Goal: Information Seeking & Learning: Learn about a topic

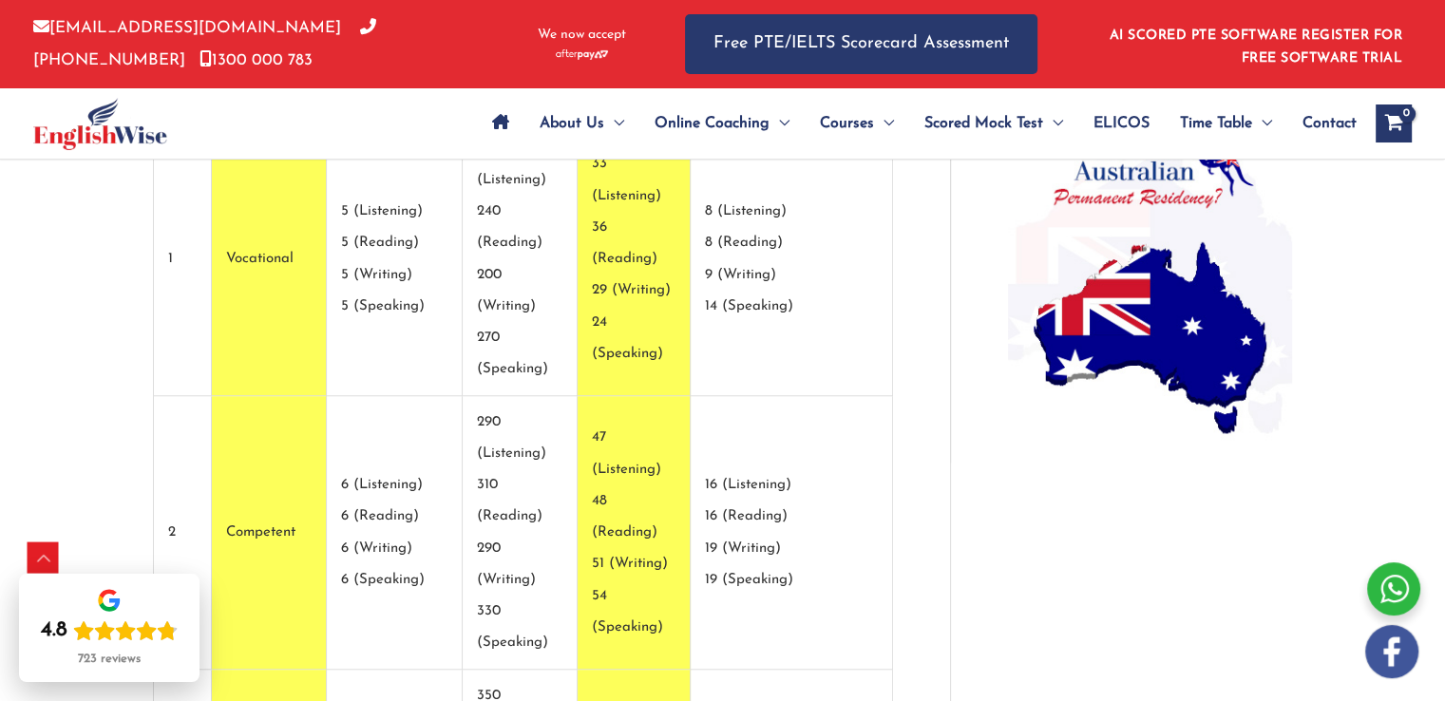
scroll to position [1510, 0]
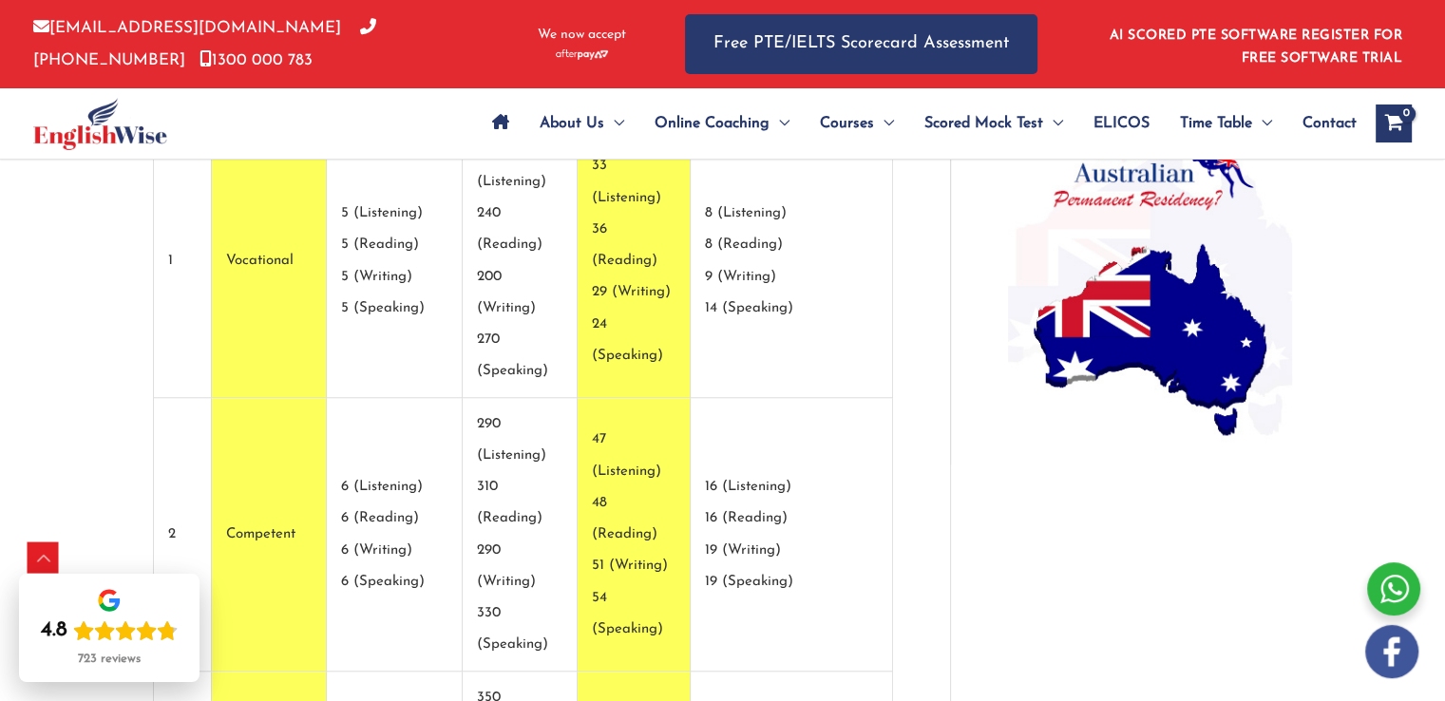
drag, startPoint x: 676, startPoint y: 516, endPoint x: 743, endPoint y: 537, distance: 69.7
drag, startPoint x: 667, startPoint y: 406, endPoint x: 735, endPoint y: 532, distance: 143.7
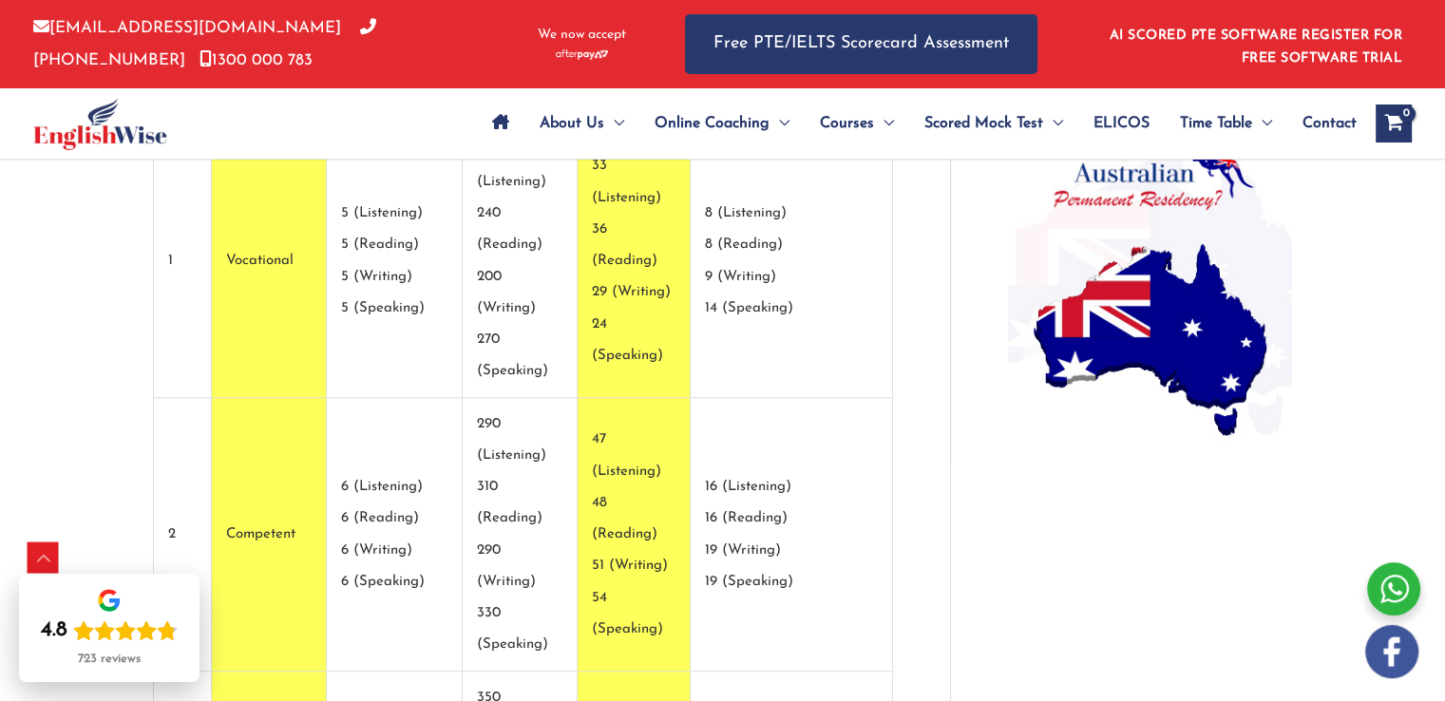
click at [665, 398] on td "47 (Listening) 48 (Reading) 51 (Writing) 54 (Speaking)" at bounding box center [634, 535] width 112 height 274
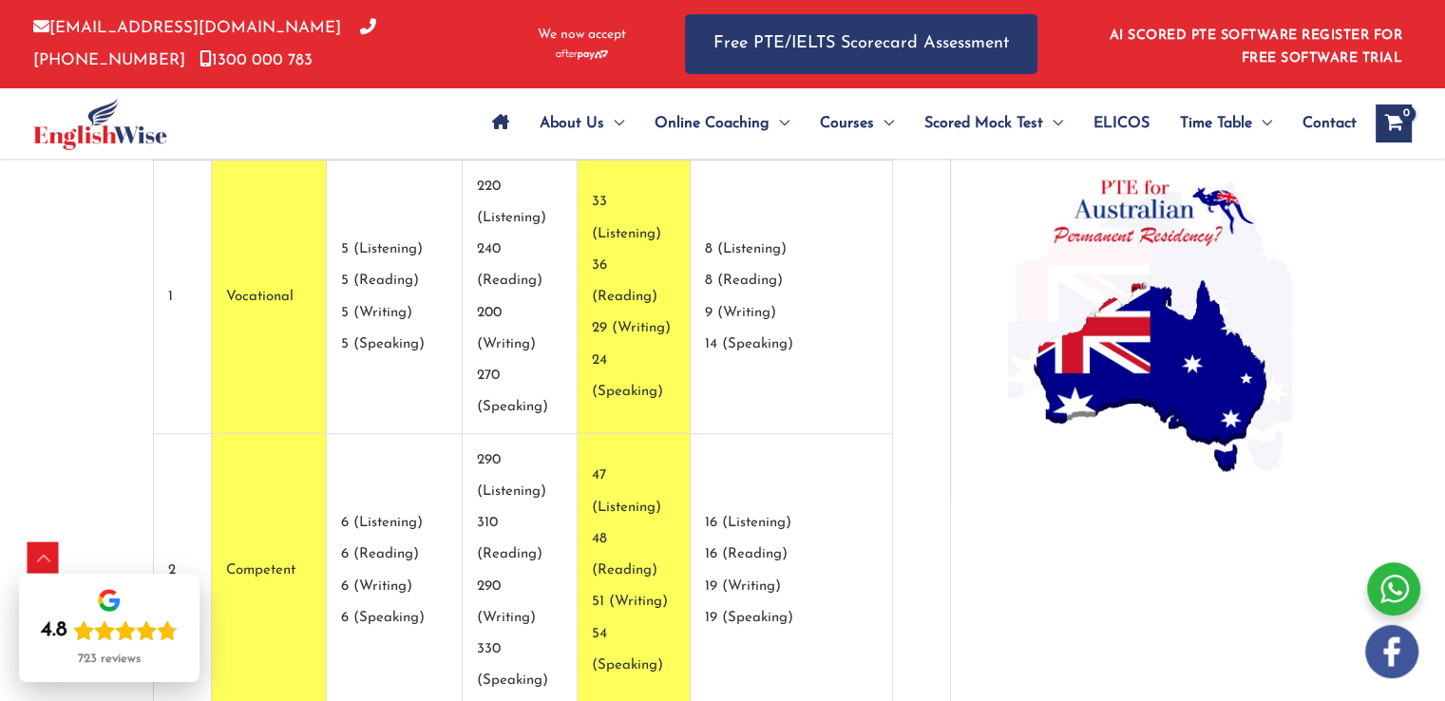
scroll to position [1480, 0]
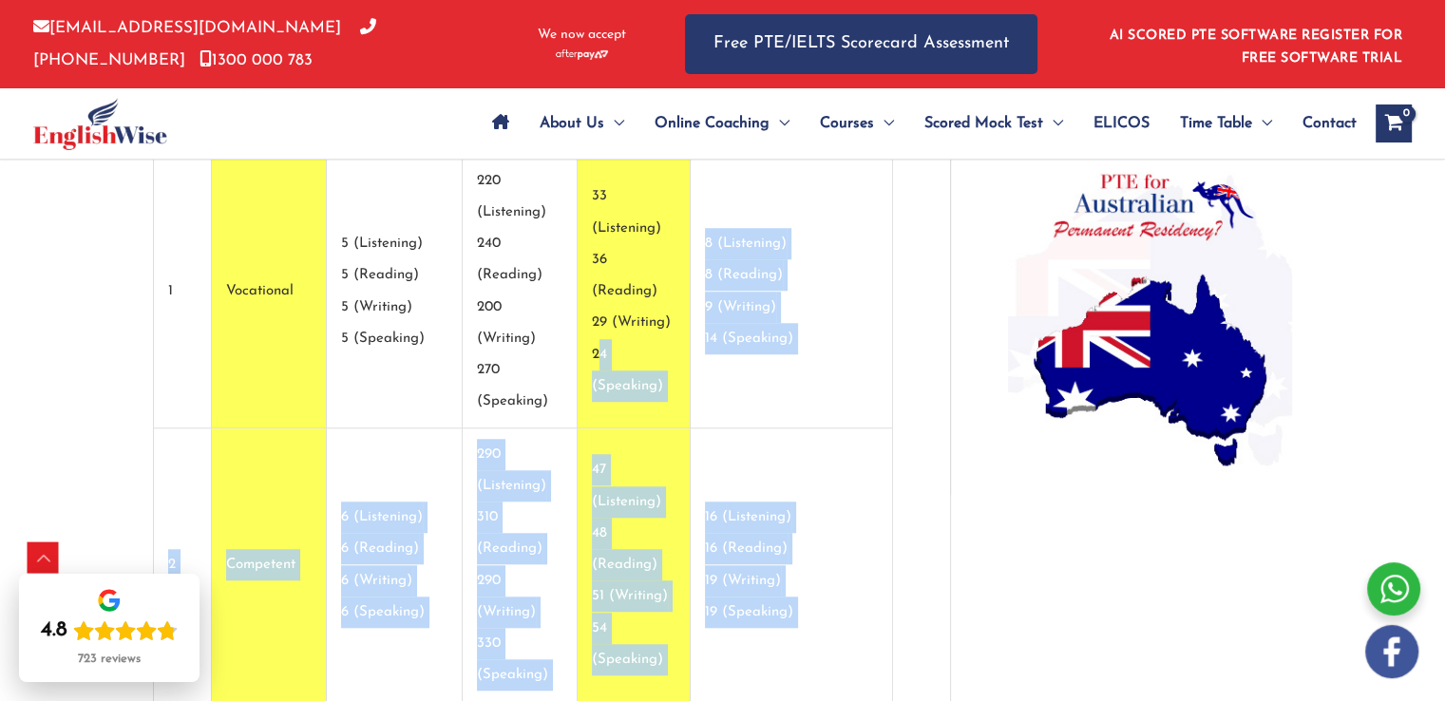
drag, startPoint x: 661, startPoint y: 241, endPoint x: 786, endPoint y: 534, distance: 317.9
click at [786, 534] on tbody "Item Level of English IELTS (Academic & General Training) OET PTE Academic TOEF…" at bounding box center [523, 649] width 739 height 1199
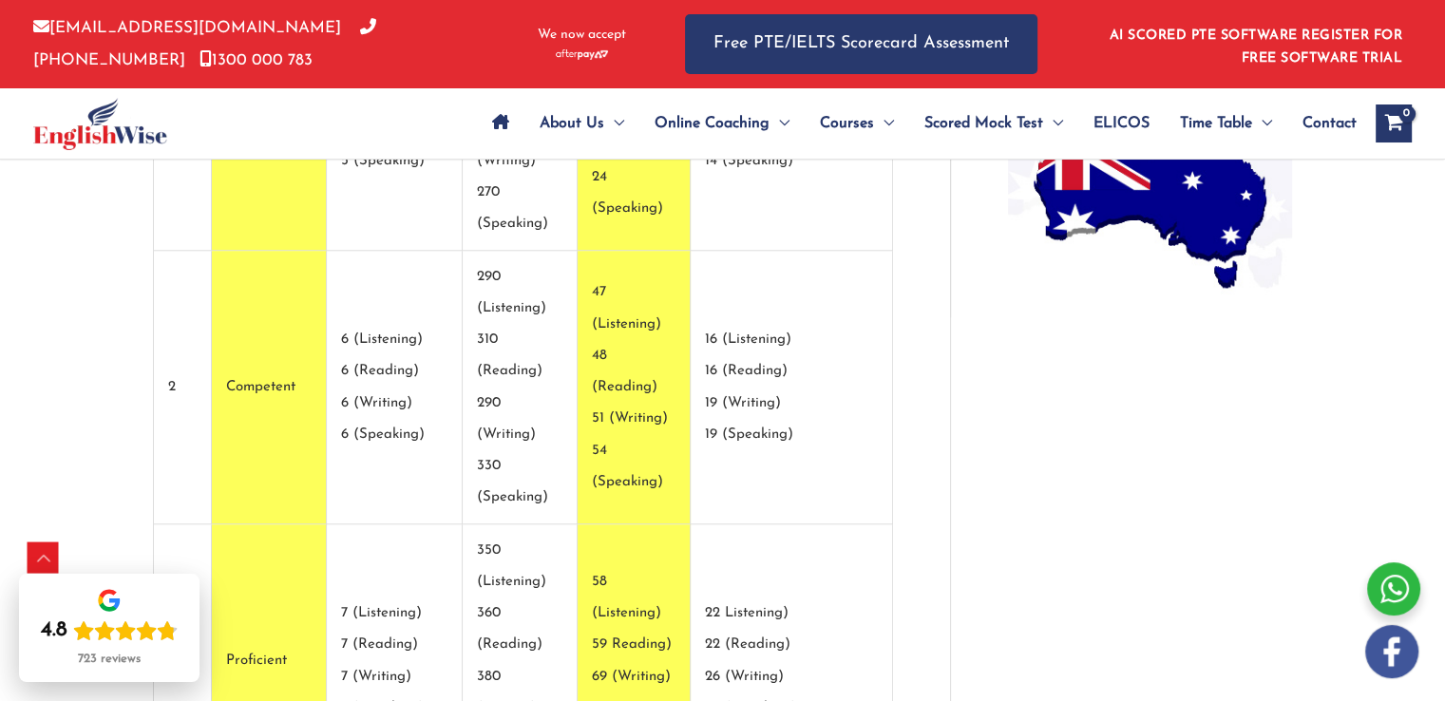
scroll to position [1658, 0]
drag, startPoint x: 661, startPoint y: 416, endPoint x: 765, endPoint y: 544, distance: 164.8
drag, startPoint x: 654, startPoint y: 396, endPoint x: 797, endPoint y: 587, distance: 238.8
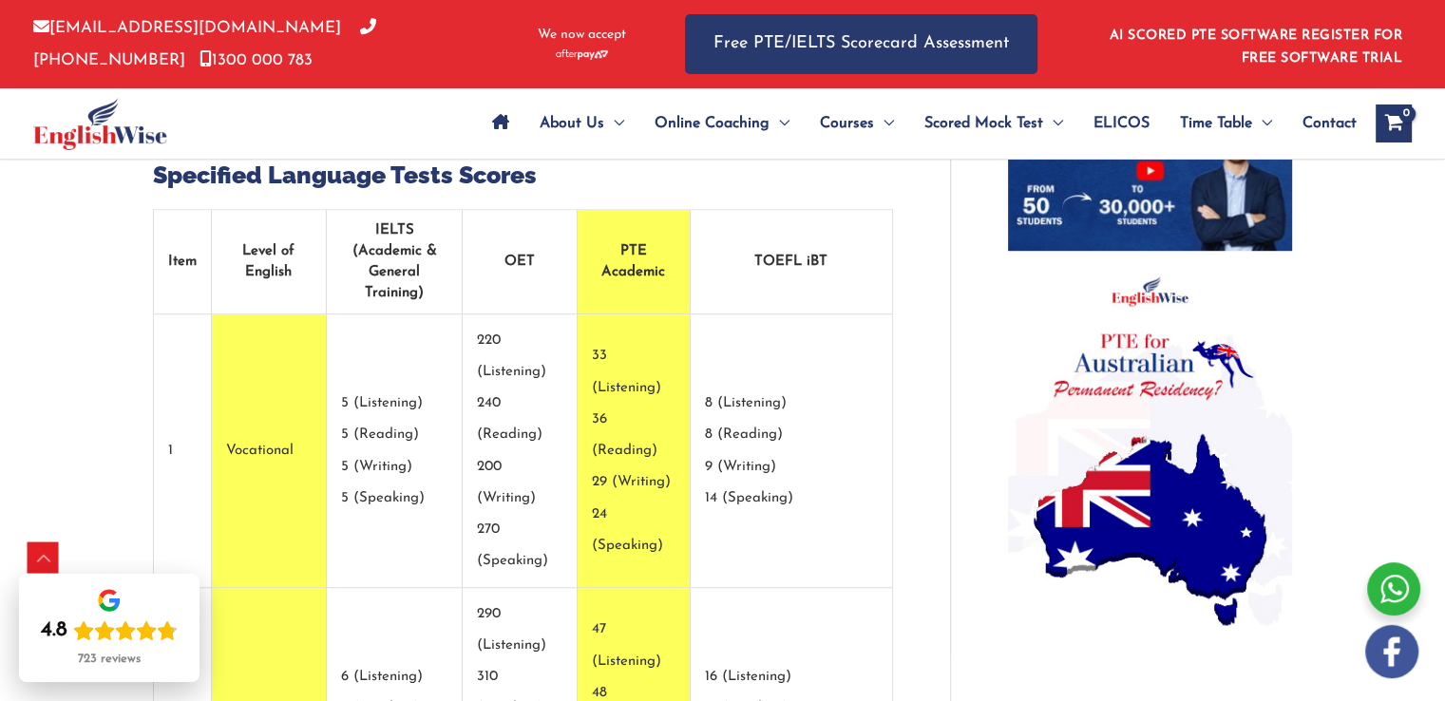
scroll to position [1322, 0]
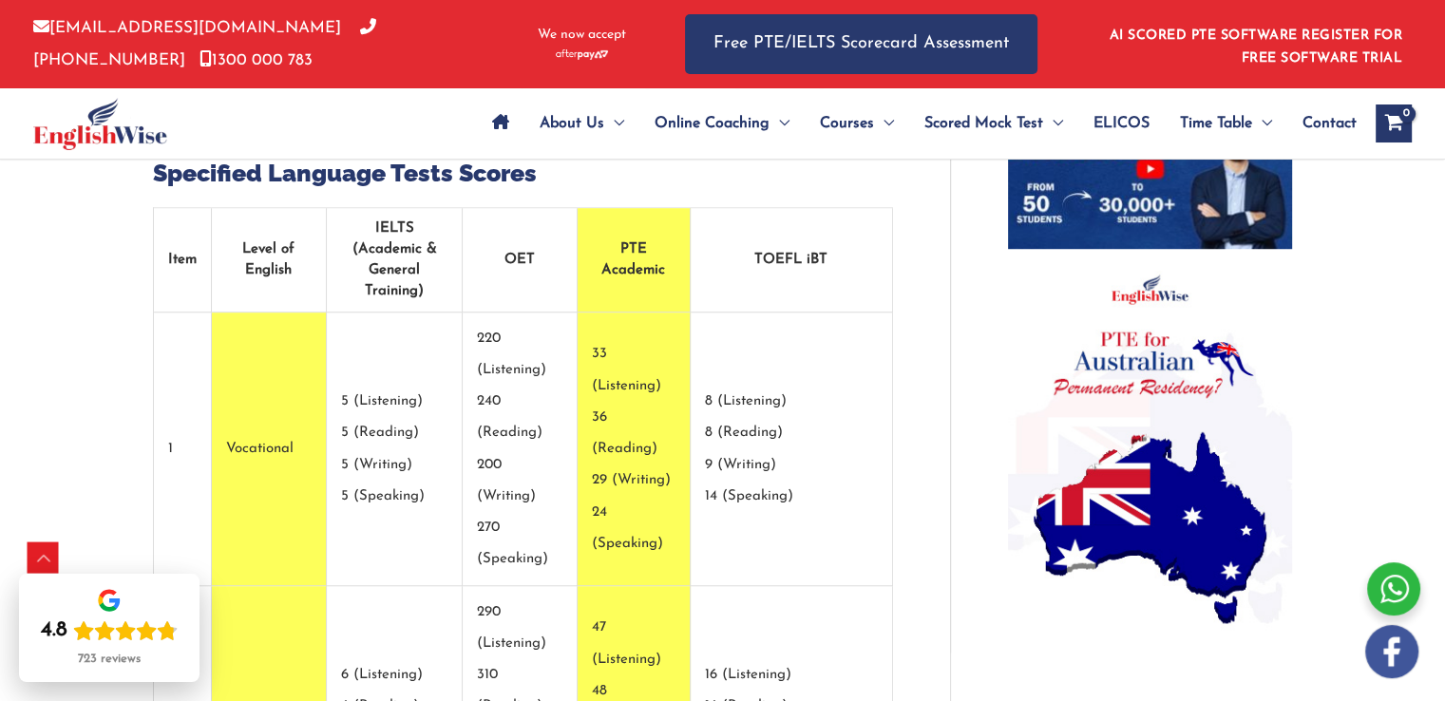
drag, startPoint x: 659, startPoint y: 306, endPoint x: 759, endPoint y: 445, distance: 171.6
